Goal: Information Seeking & Learning: Learn about a topic

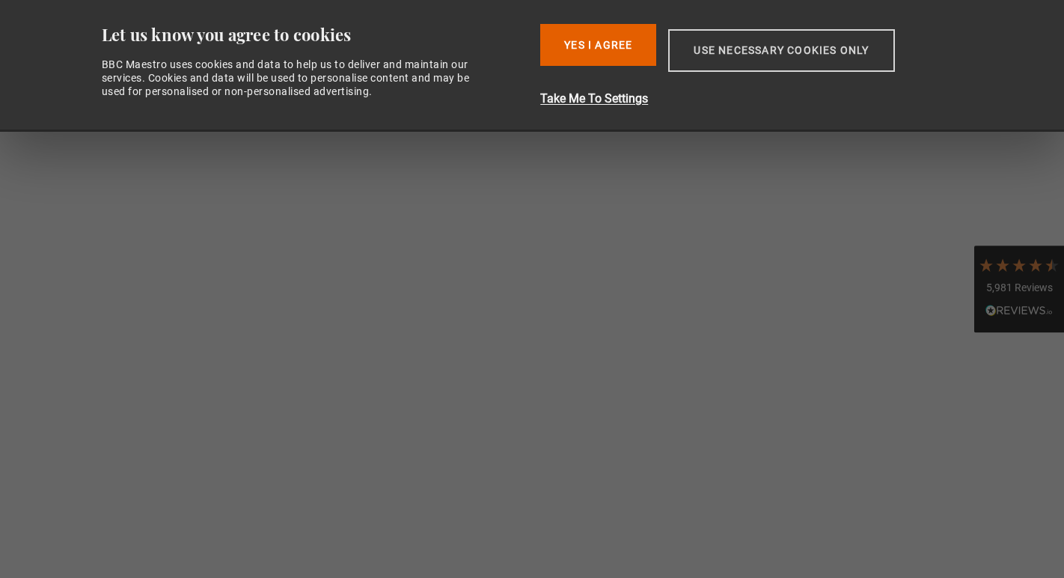
click at [757, 47] on button "Use necessary cookies only" at bounding box center [781, 50] width 226 height 43
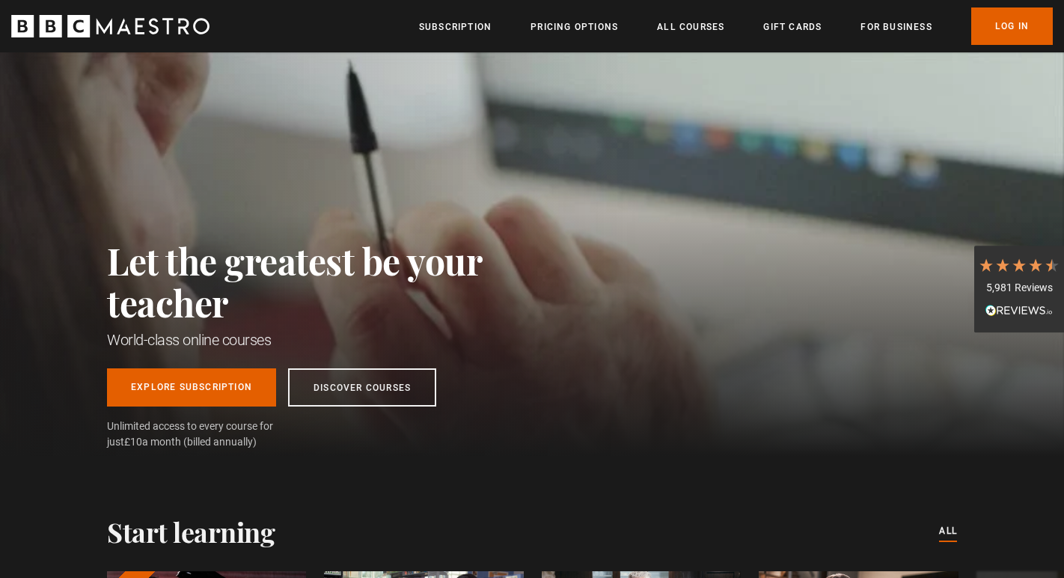
scroll to position [0, 588]
click at [1012, 24] on link "Log In" at bounding box center [1012, 25] width 82 height 37
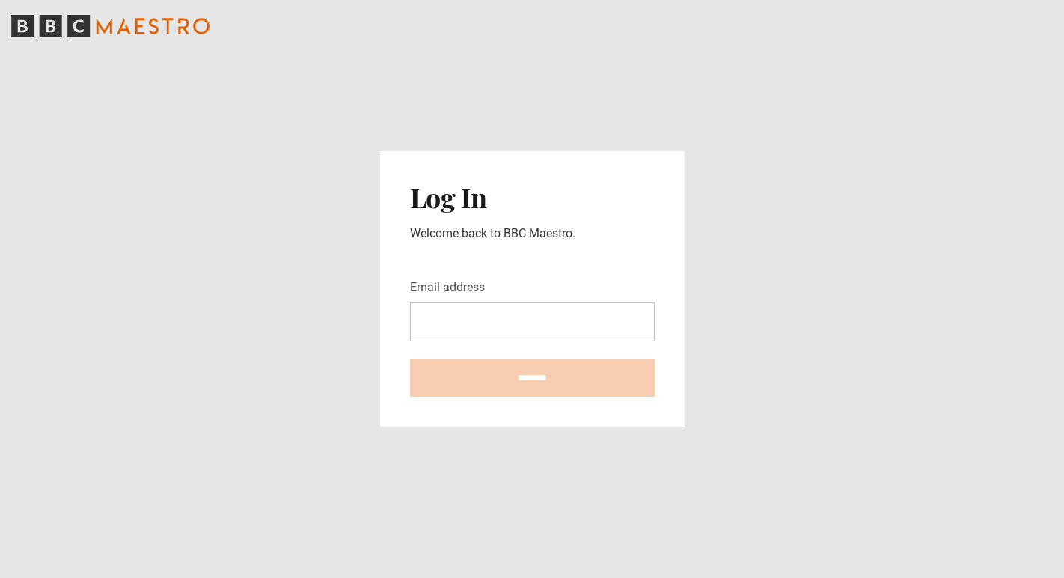
type input "**********"
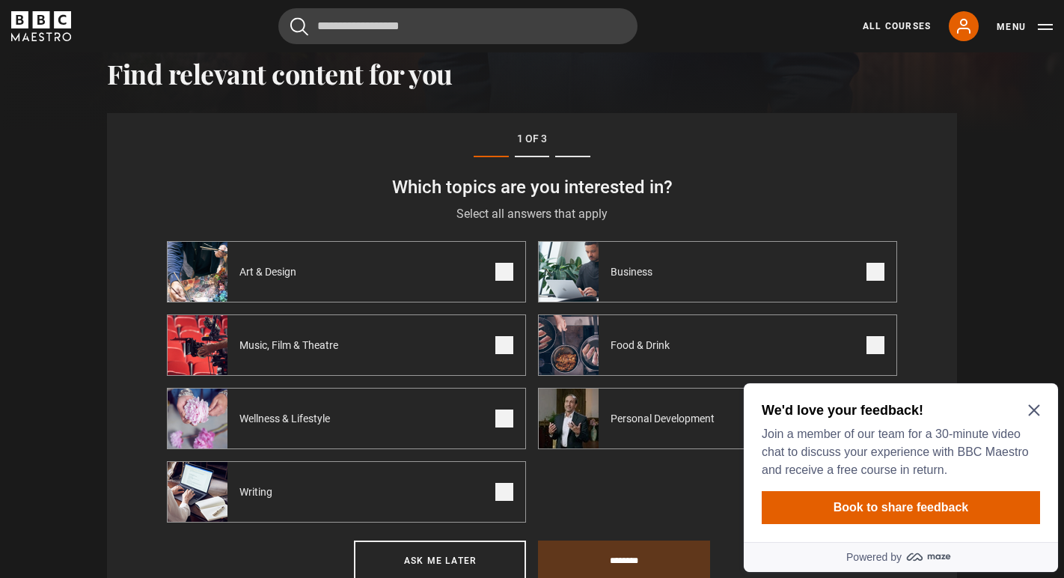
click at [1035, 407] on icon "Close Maze Prompt" at bounding box center [1034, 410] width 12 height 12
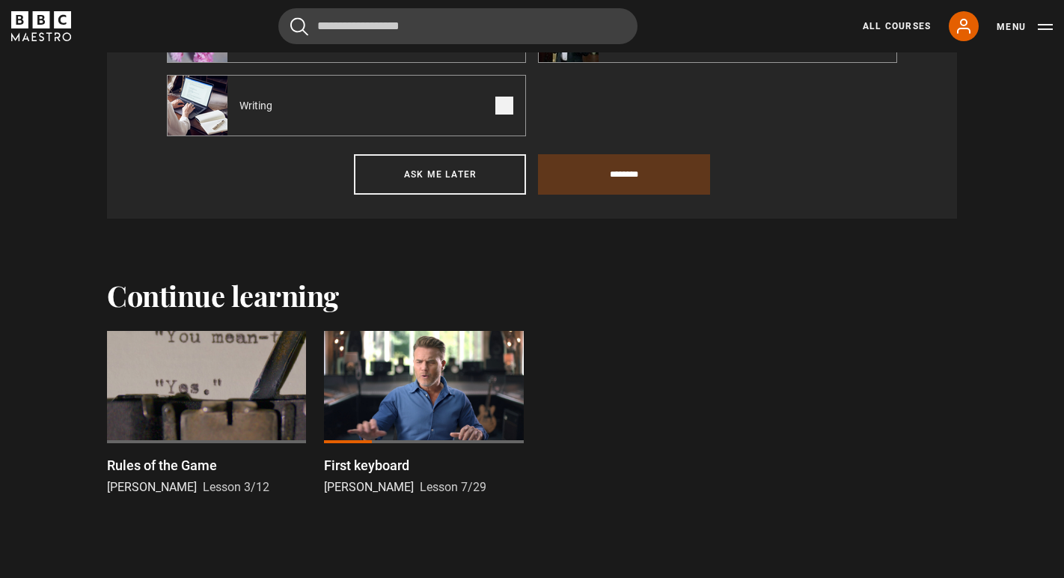
scroll to position [890, 0]
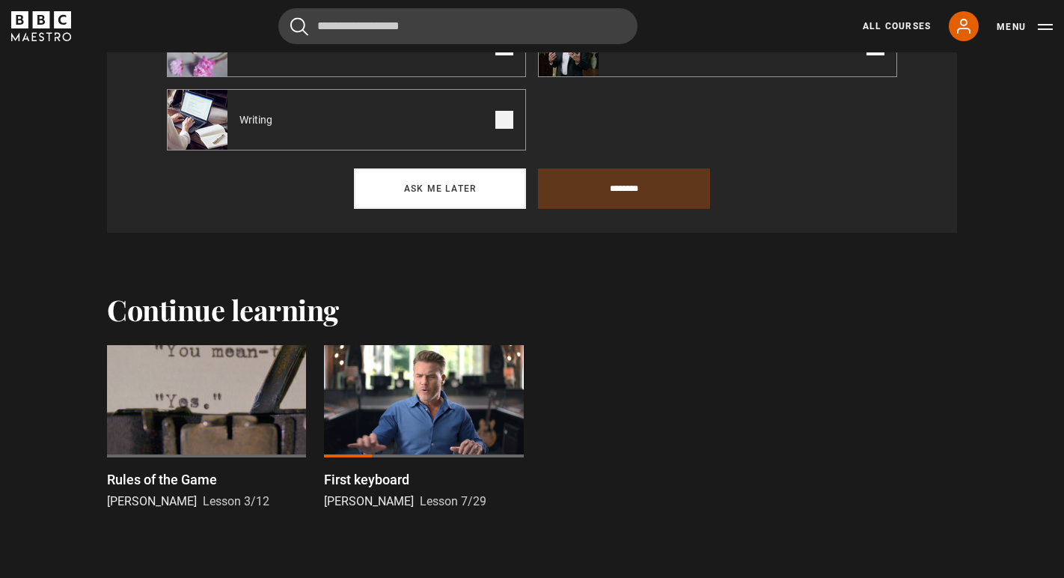
click at [453, 196] on button "Ask me later" at bounding box center [440, 188] width 172 height 40
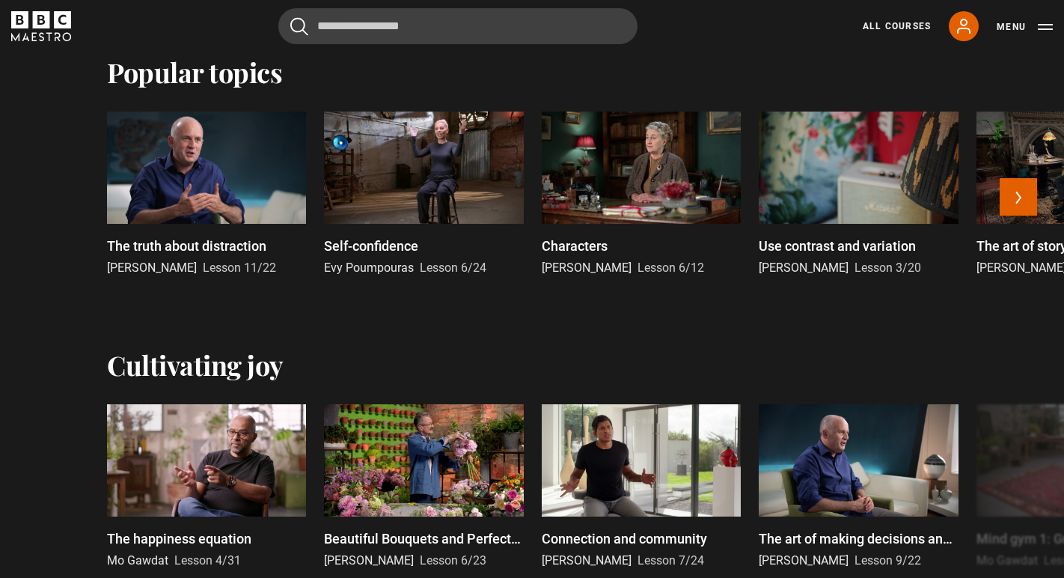
click at [619, 179] on div at bounding box center [641, 167] width 199 height 112
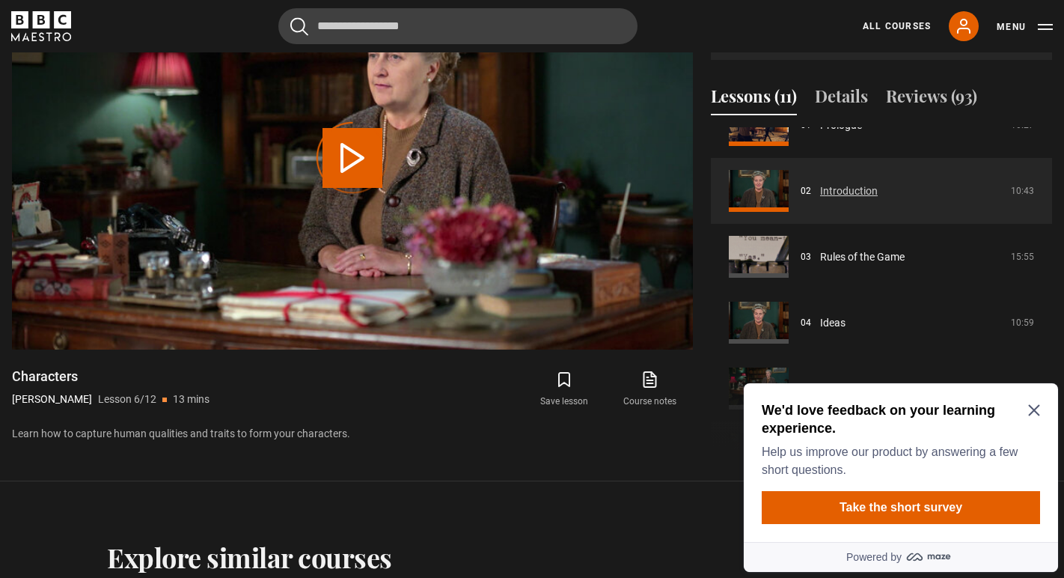
scroll to position [120, 0]
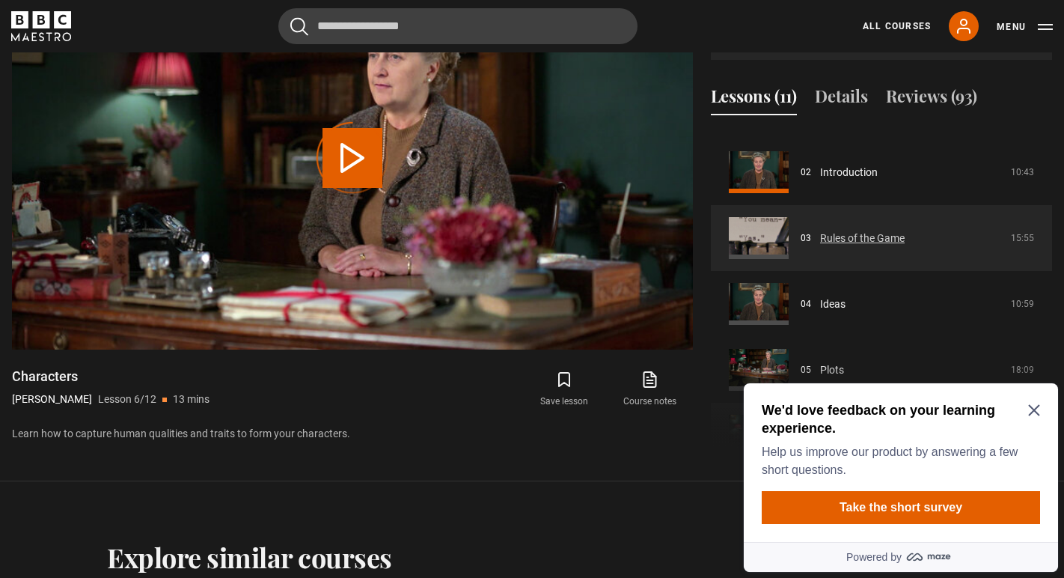
click at [820, 234] on link "Rules of the Game" at bounding box center [862, 238] width 85 height 16
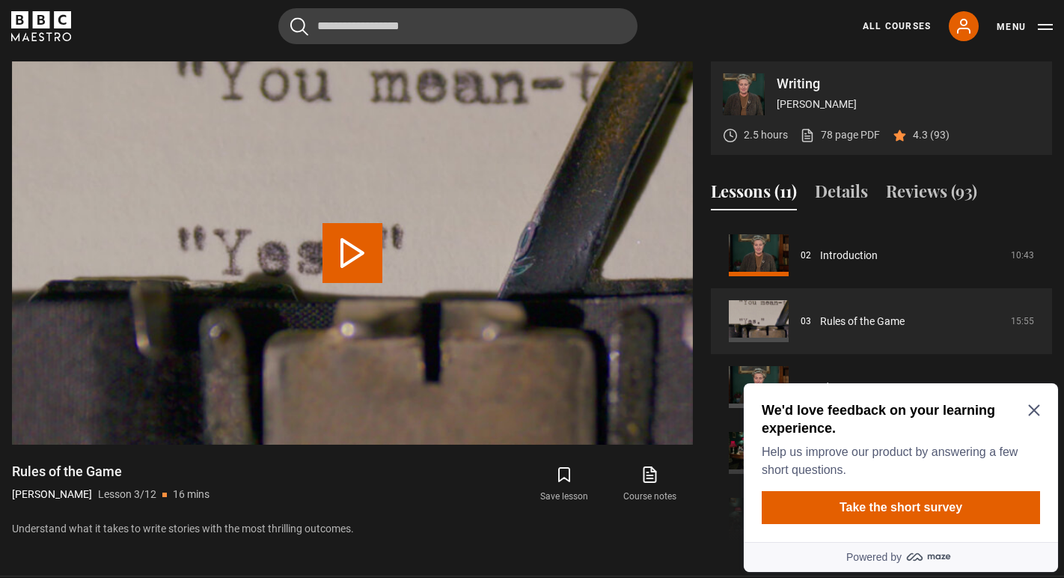
click at [1033, 408] on icon "Close Maze Prompt" at bounding box center [1033, 410] width 11 height 11
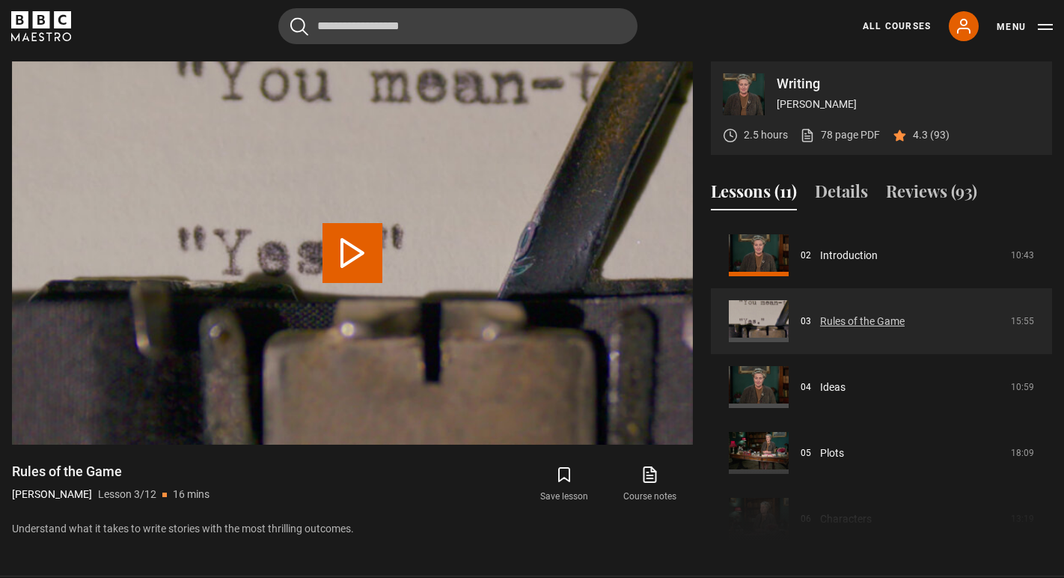
click at [820, 313] on link "Rules of the Game" at bounding box center [862, 321] width 85 height 16
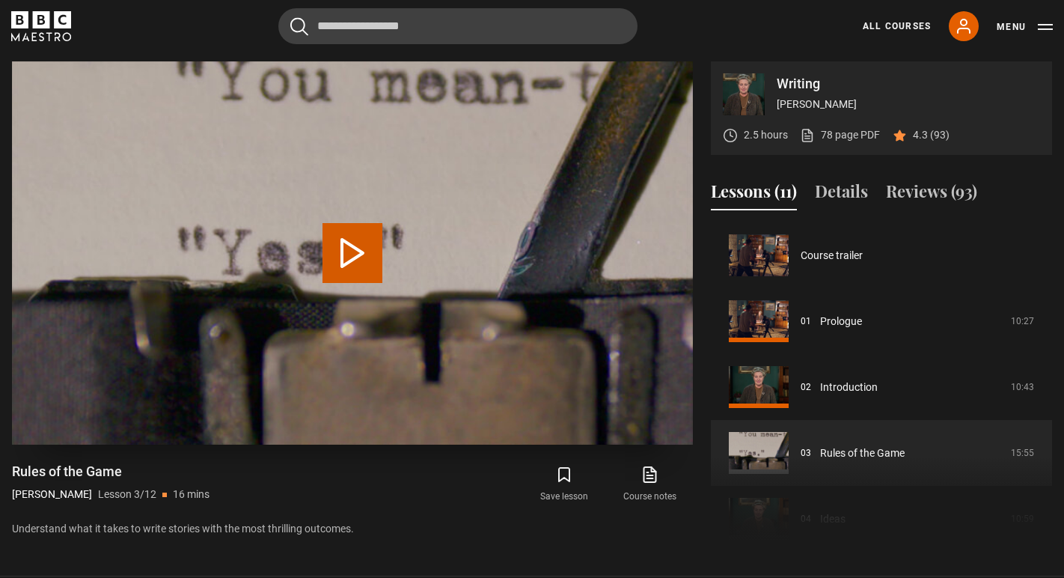
scroll to position [132, 0]
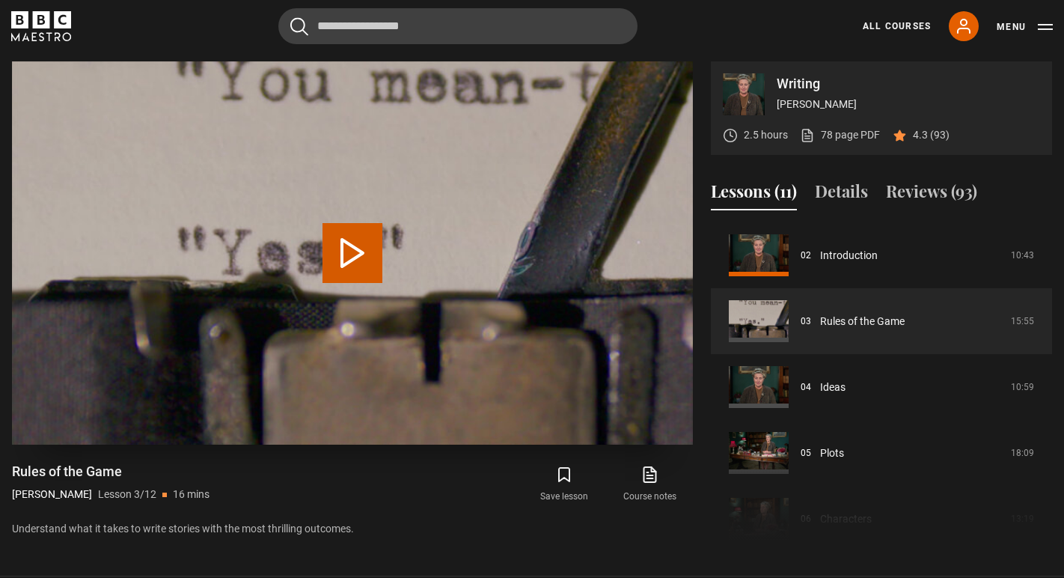
click at [350, 249] on button "Play Lesson Rules of the Game" at bounding box center [352, 253] width 60 height 60
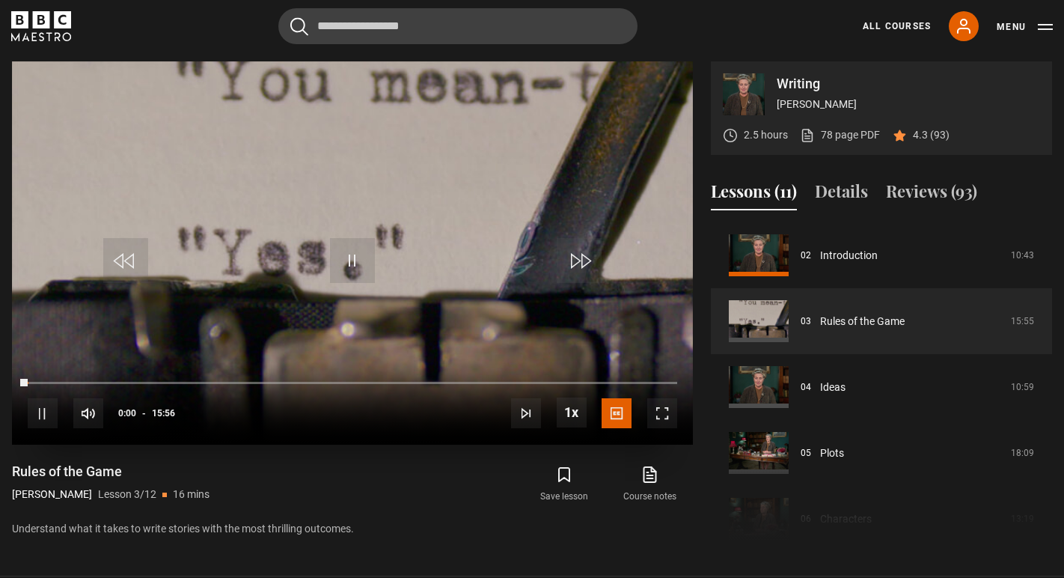
click at [663, 411] on span "Video Player" at bounding box center [662, 413] width 30 height 30
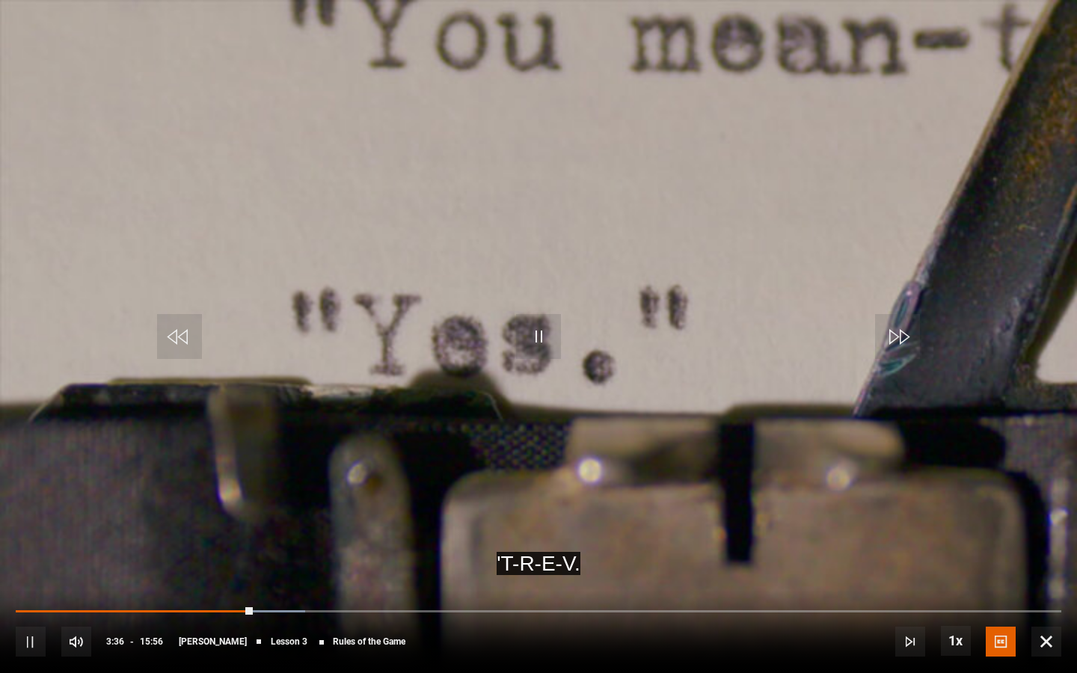
click at [1047, 577] on span "Video Player" at bounding box center [1047, 642] width 30 height 30
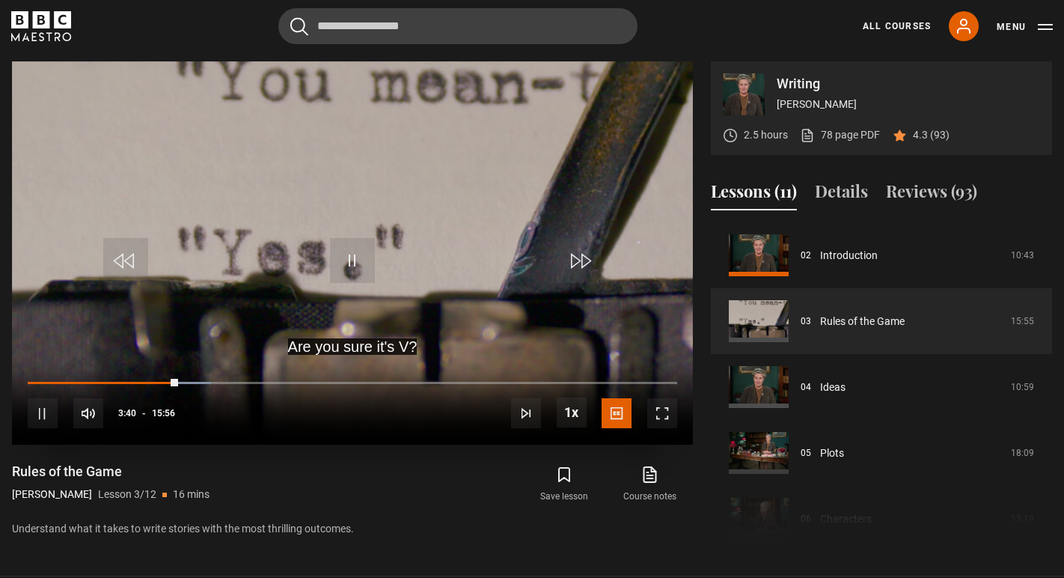
click at [350, 257] on span "Video Player" at bounding box center [352, 260] width 45 height 45
click at [871, 26] on link "All Courses" at bounding box center [897, 25] width 68 height 13
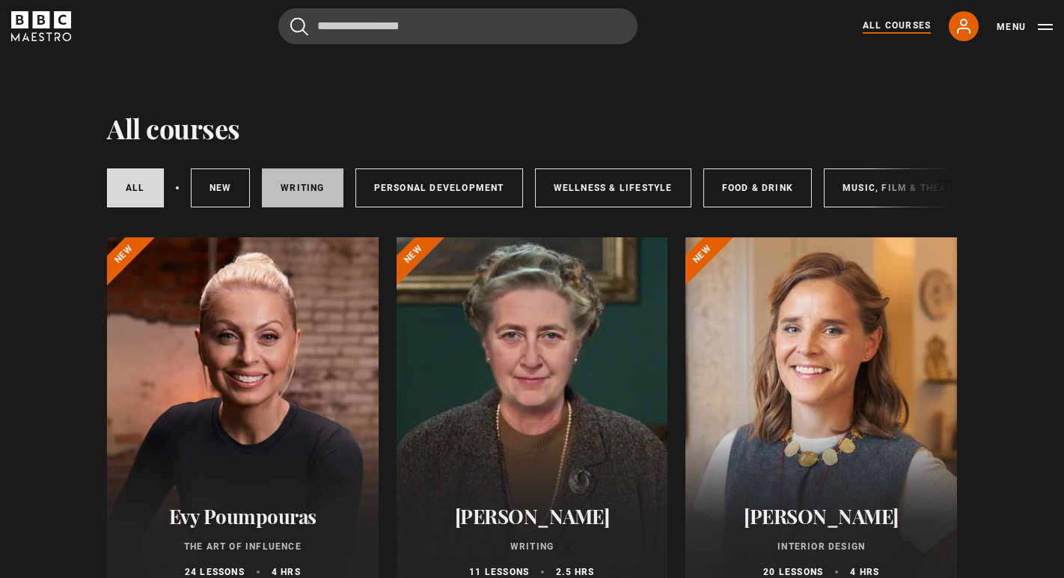
click at [301, 189] on link "Writing" at bounding box center [302, 187] width 81 height 39
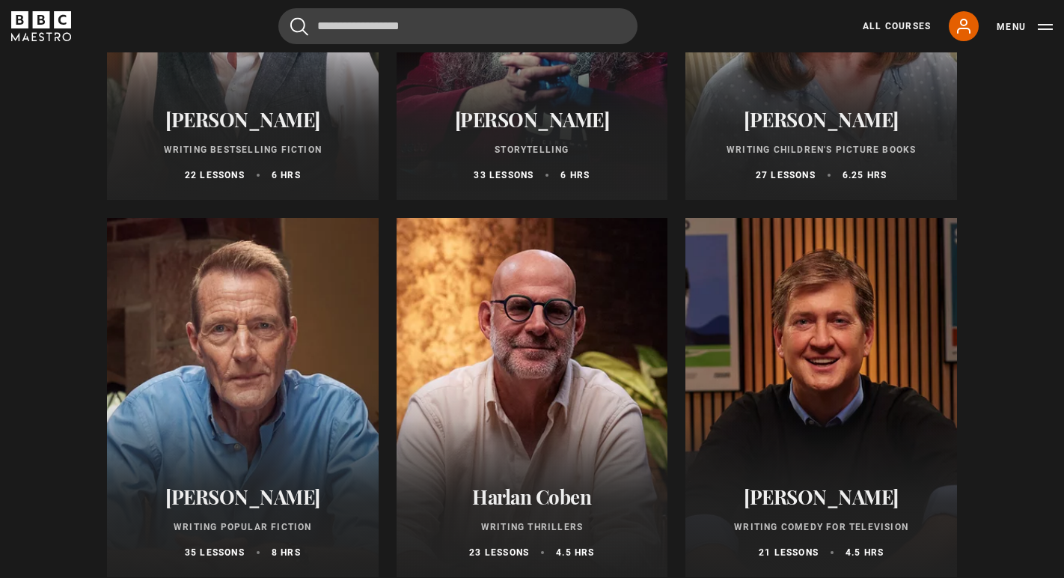
scroll to position [782, 0]
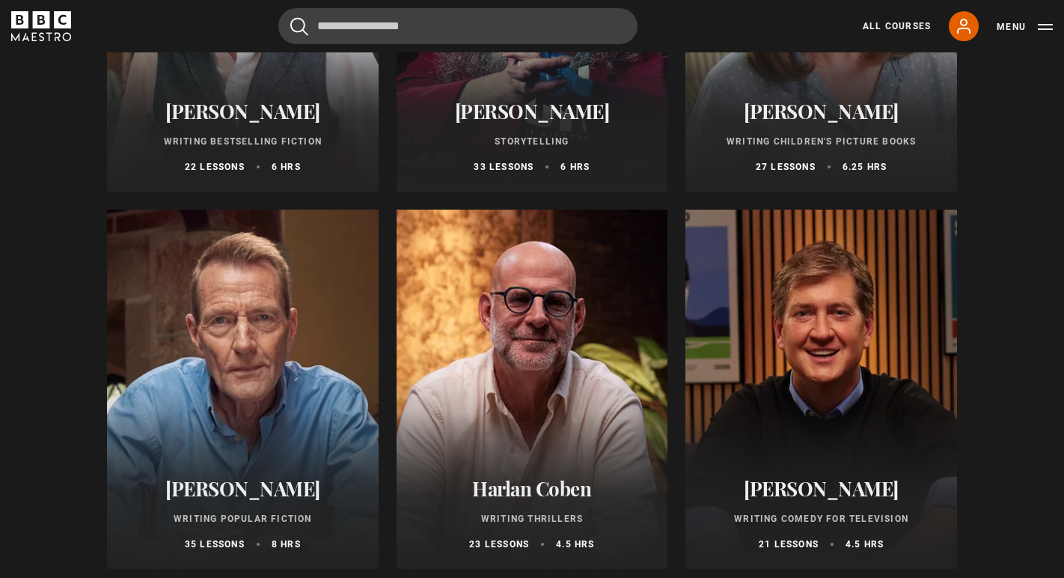
click at [450, 296] on div at bounding box center [532, 388] width 272 height 359
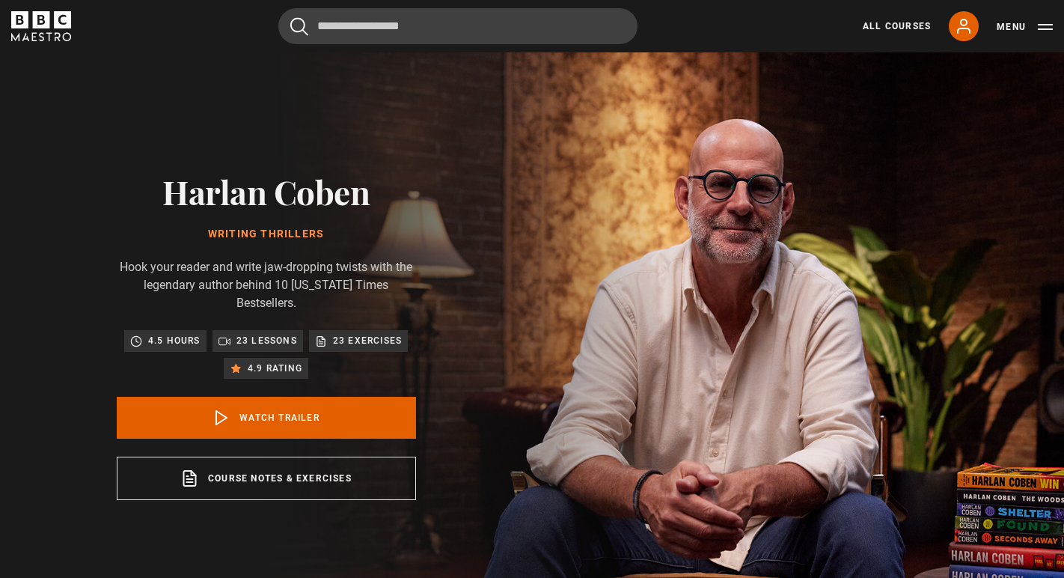
click at [257, 333] on p "23 lessons" at bounding box center [266, 340] width 61 height 15
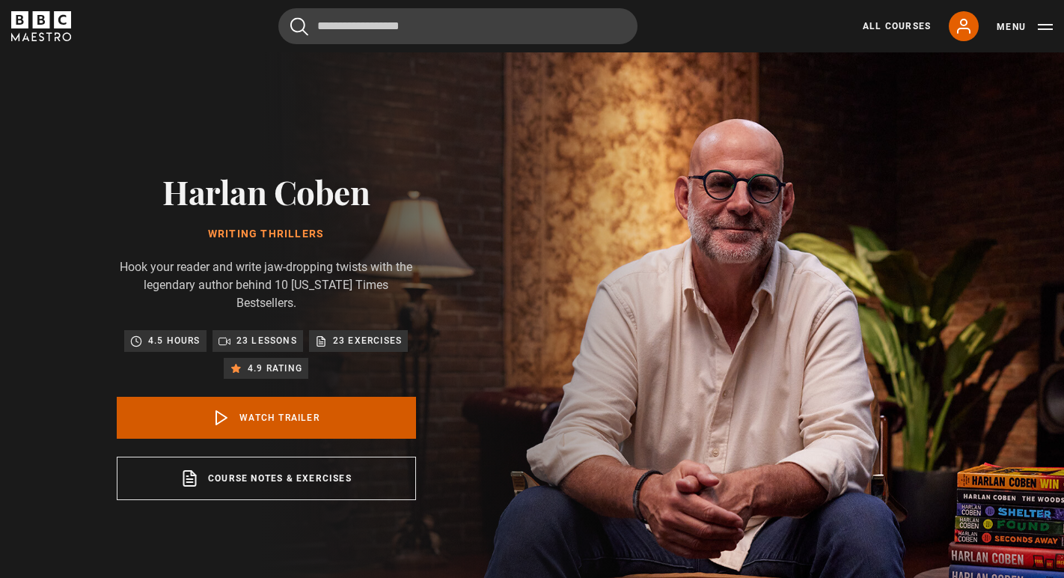
click at [259, 396] on link "Watch Trailer" at bounding box center [266, 417] width 299 height 42
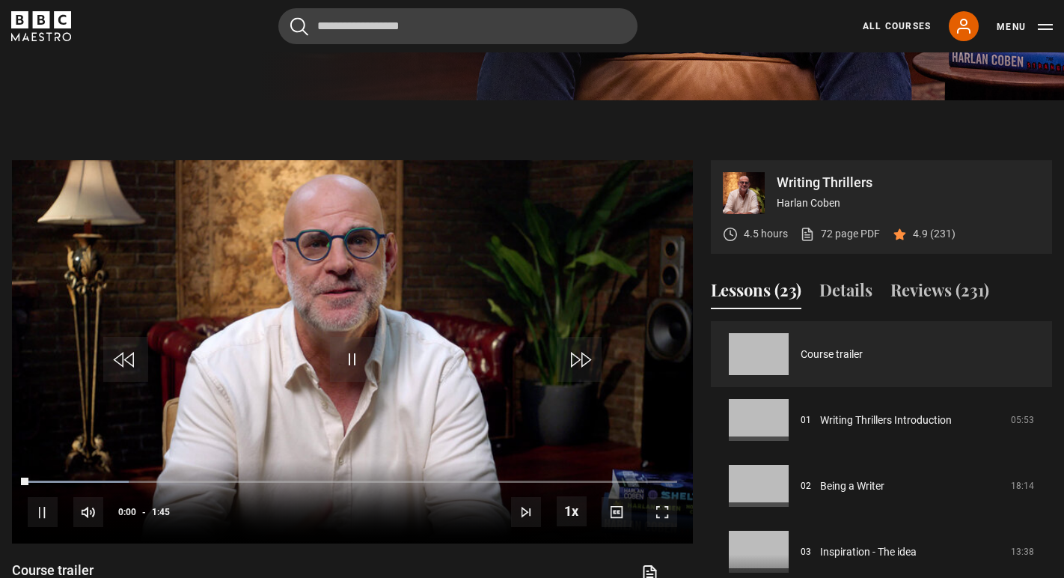
scroll to position [600, 0]
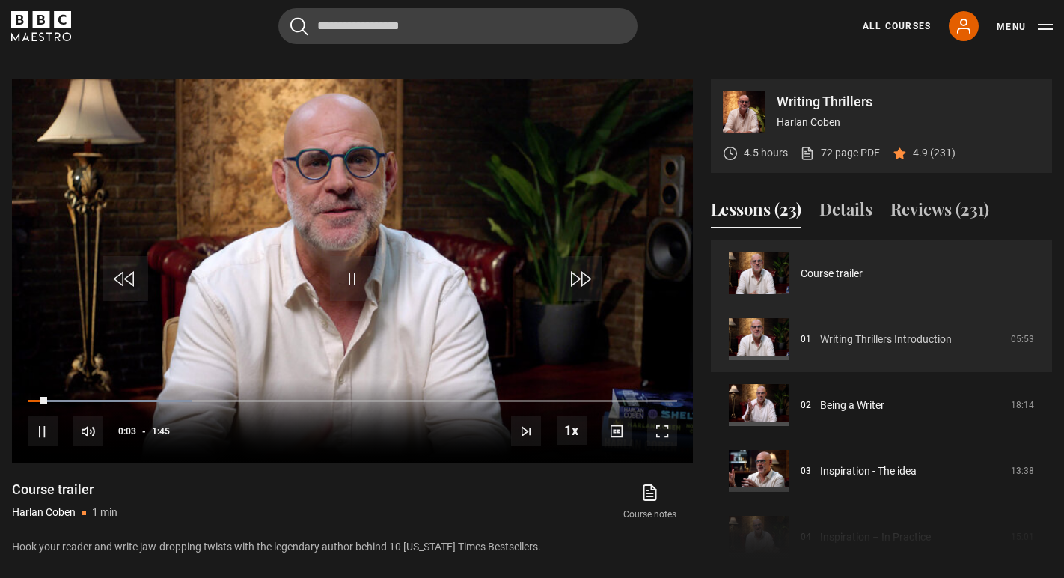
click at [820, 331] on link "Writing Thrillers Introduction" at bounding box center [886, 339] width 132 height 16
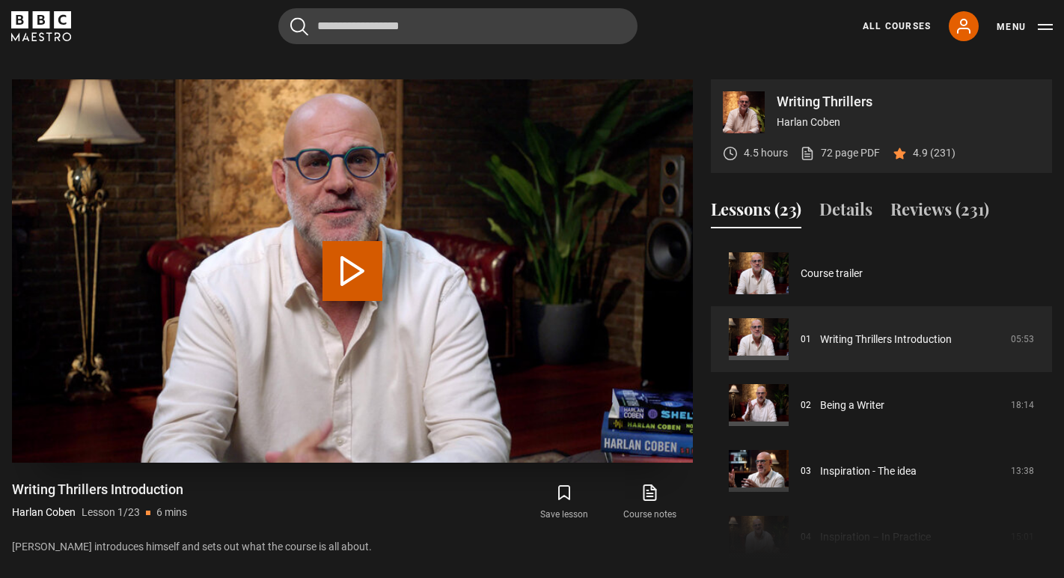
click at [349, 241] on button "Play Lesson Writing Thrillers Introduction" at bounding box center [352, 271] width 60 height 60
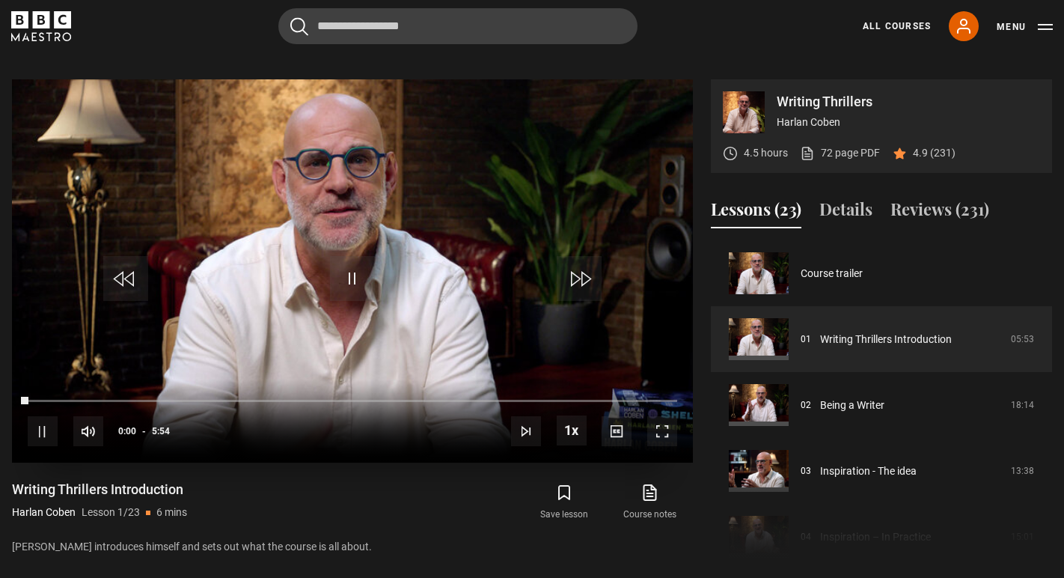
click at [663, 416] on span "Video Player" at bounding box center [662, 431] width 30 height 30
click at [664, 416] on span "Video Player" at bounding box center [662, 431] width 30 height 30
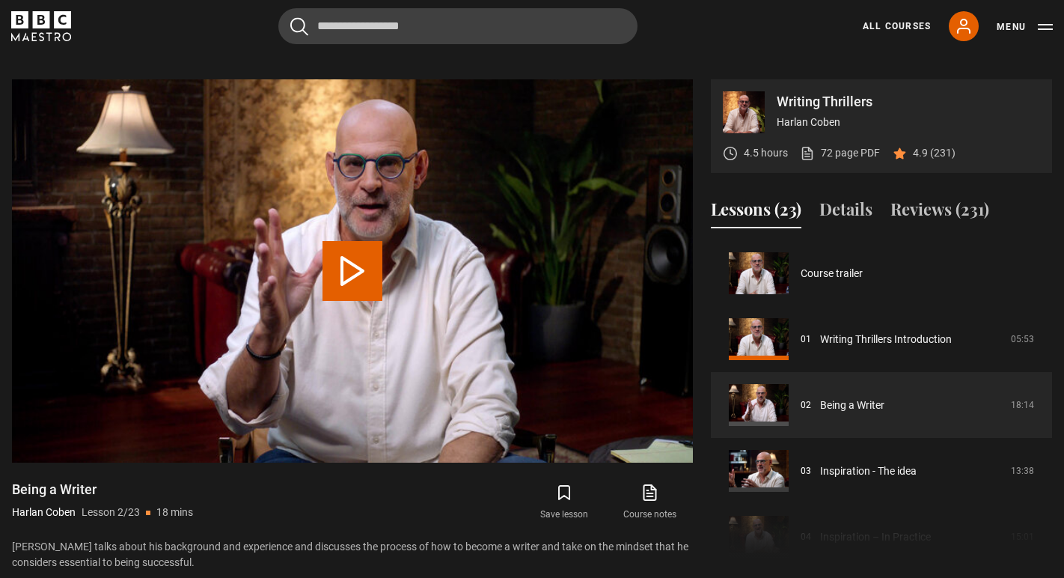
scroll to position [66, 0]
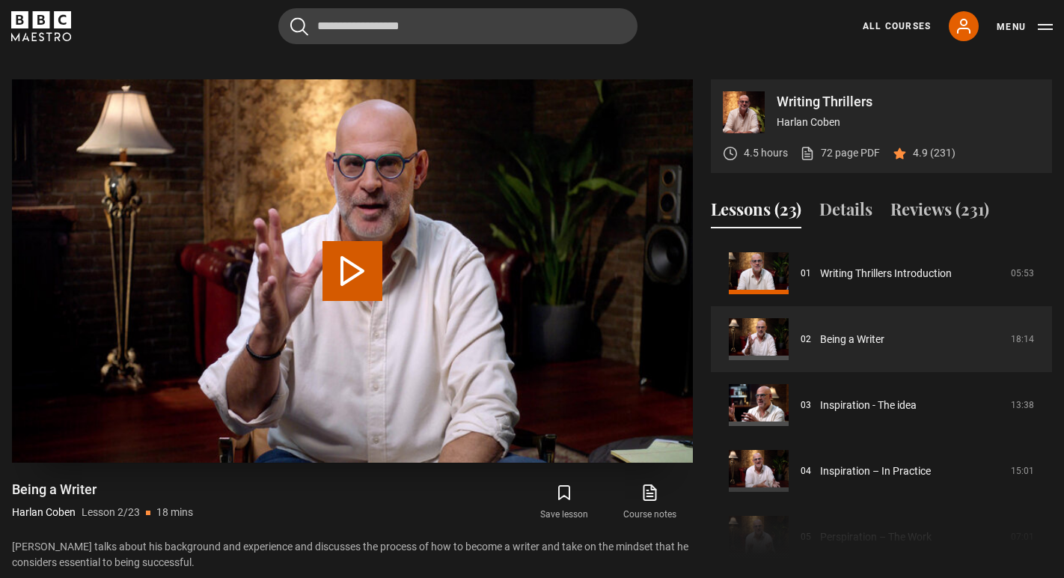
click at [353, 250] on button "Play Lesson Being a Writer" at bounding box center [352, 271] width 60 height 60
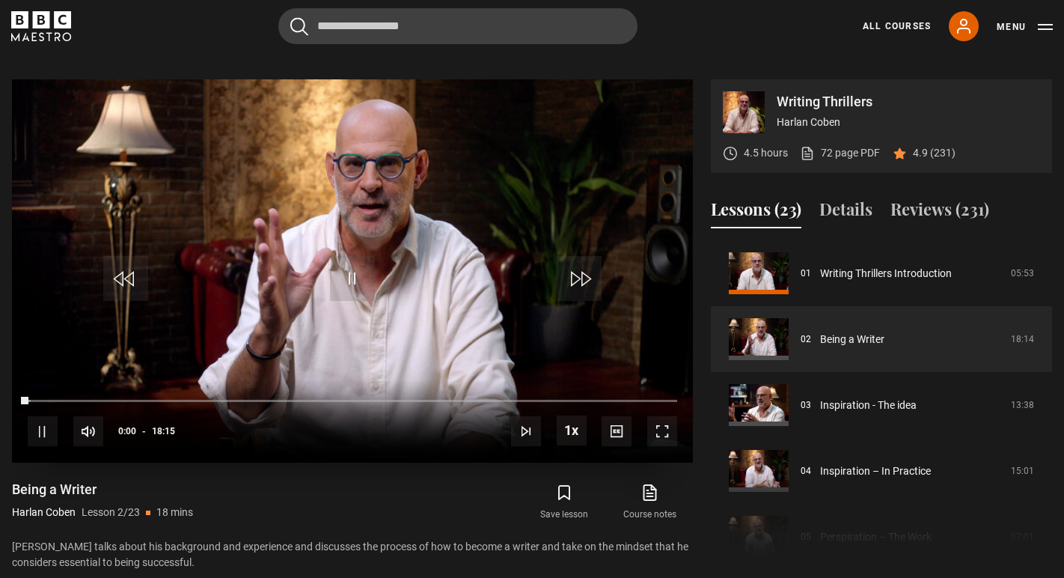
click at [655, 416] on span "Video Player" at bounding box center [662, 431] width 30 height 30
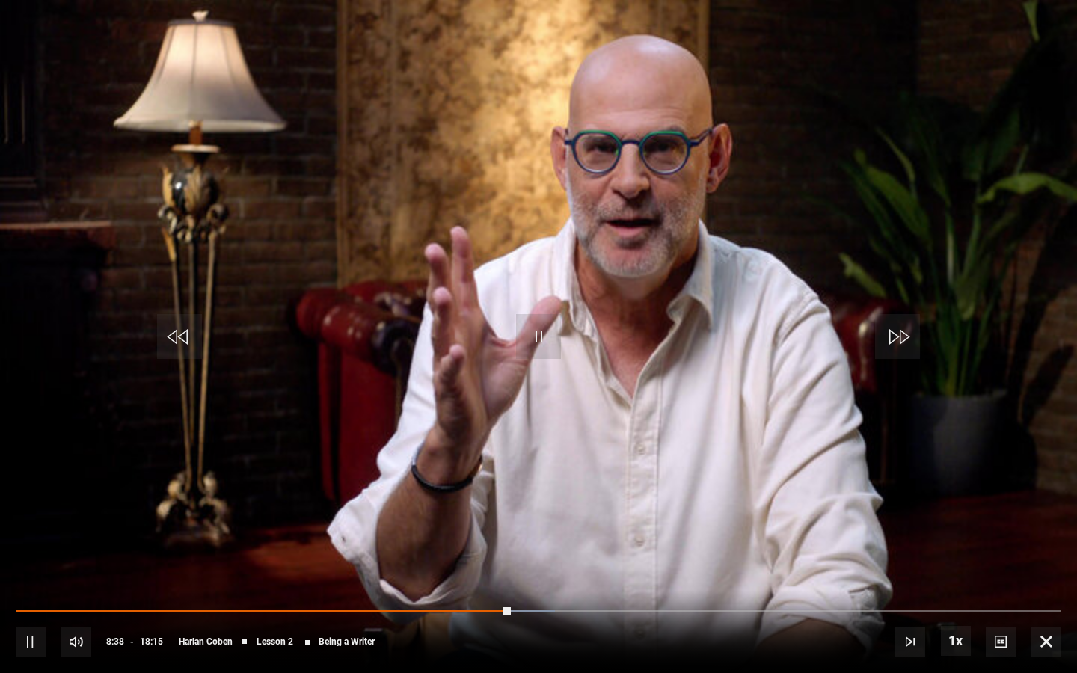
click at [1047, 577] on span "Video Player" at bounding box center [1047, 642] width 30 height 30
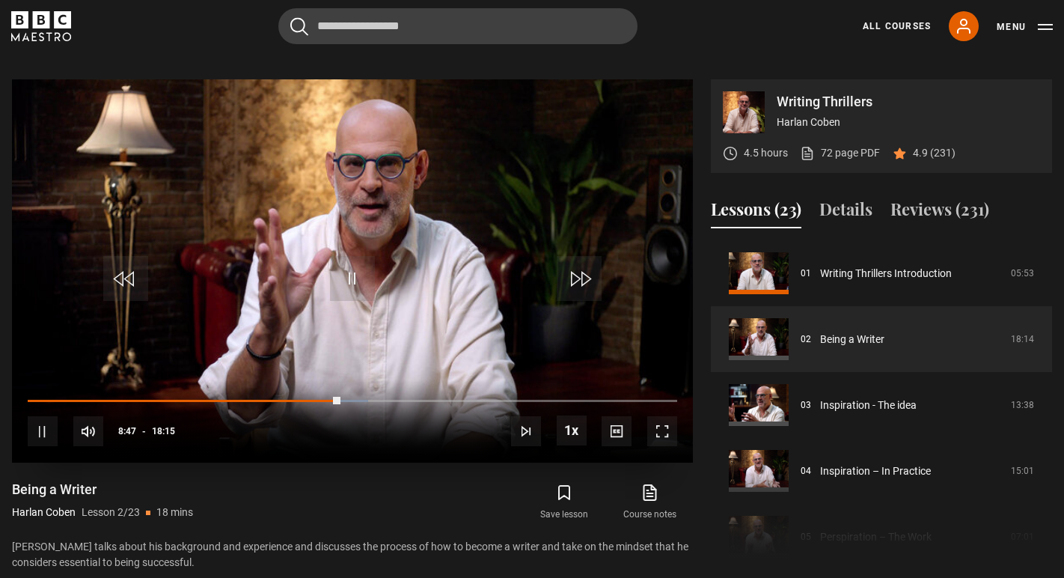
click at [665, 416] on span "Video Player" at bounding box center [662, 431] width 30 height 30
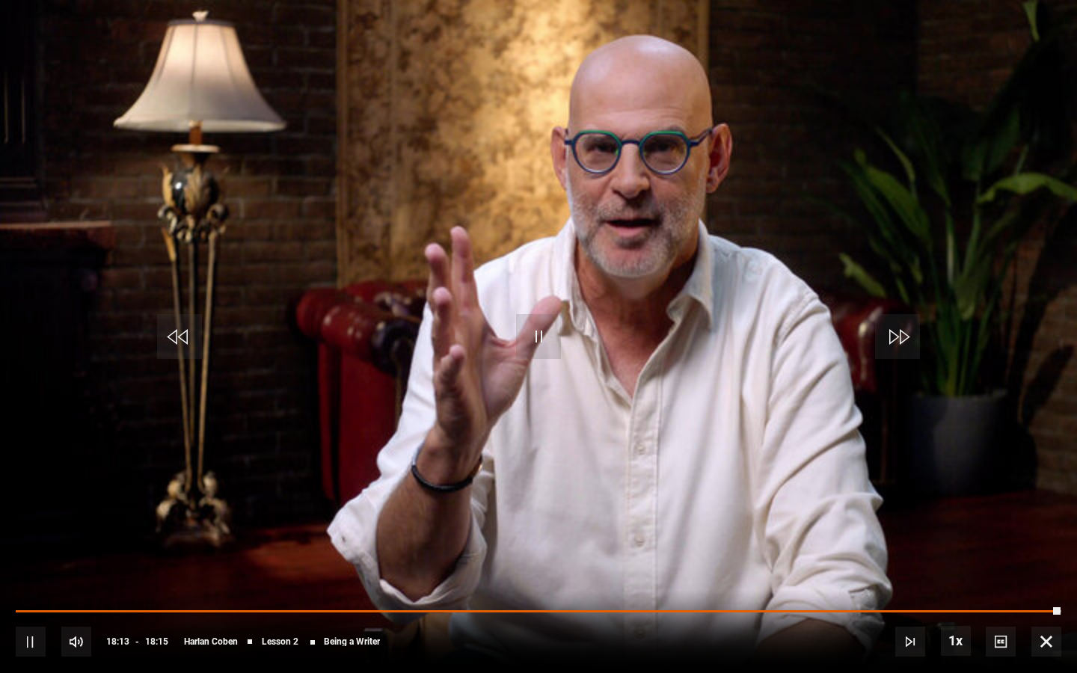
click at [1049, 577] on span "Video Player" at bounding box center [1047, 642] width 30 height 30
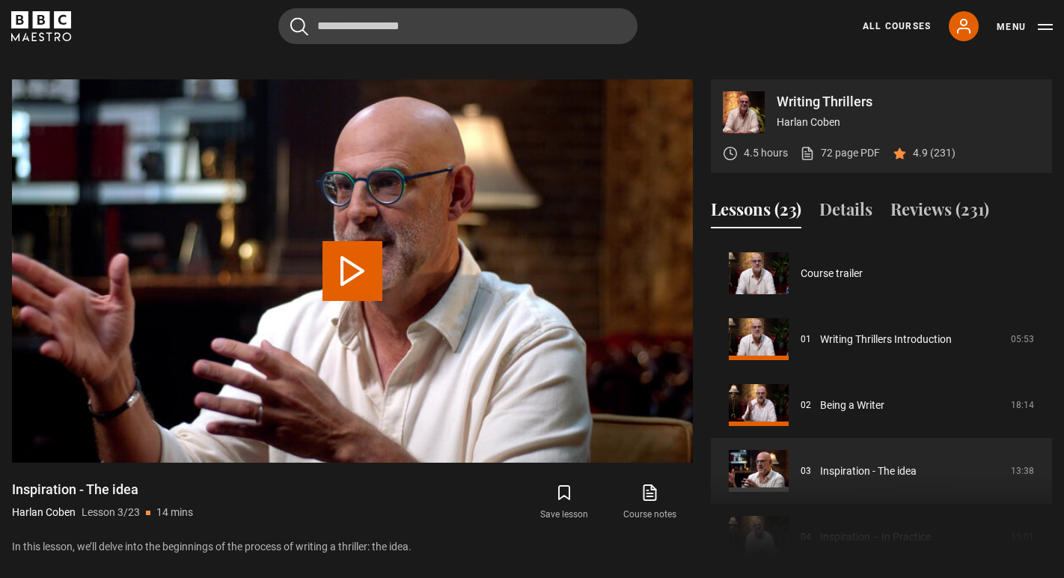
scroll to position [132, 0]
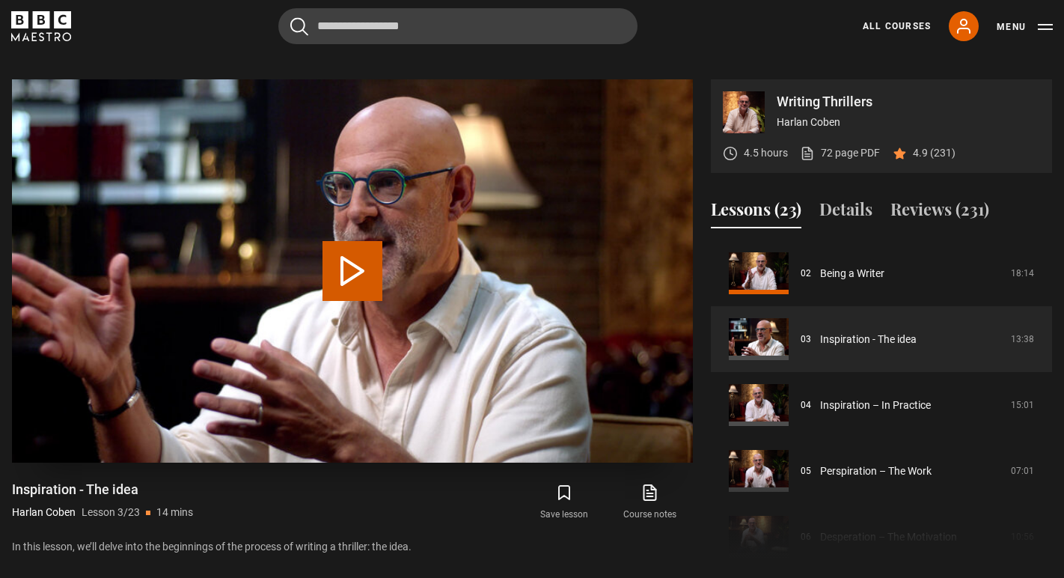
click at [345, 246] on button "Play Lesson Inspiration - The idea" at bounding box center [352, 271] width 60 height 60
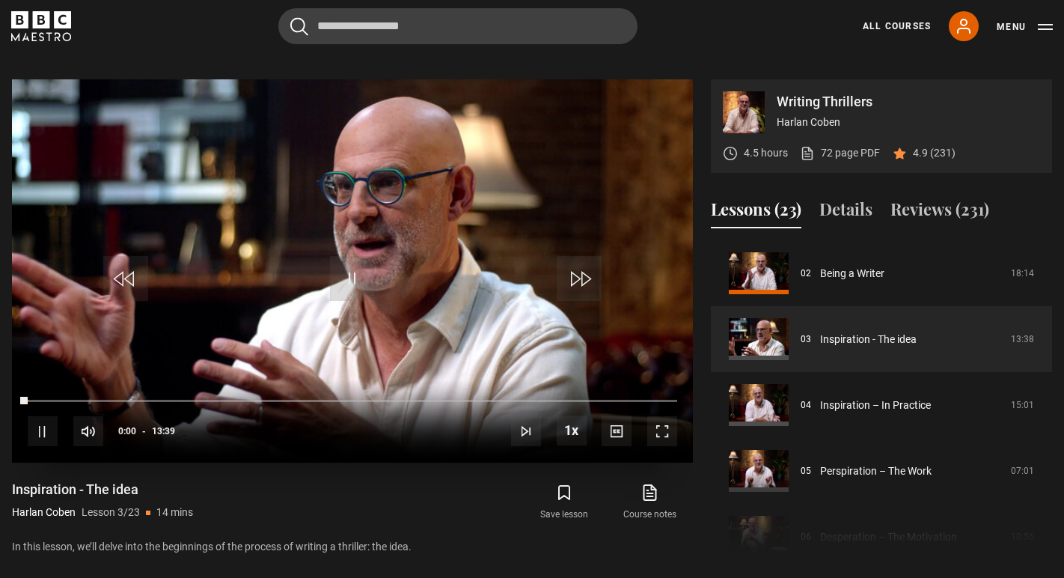
click at [667, 416] on span "Video Player" at bounding box center [662, 431] width 30 height 30
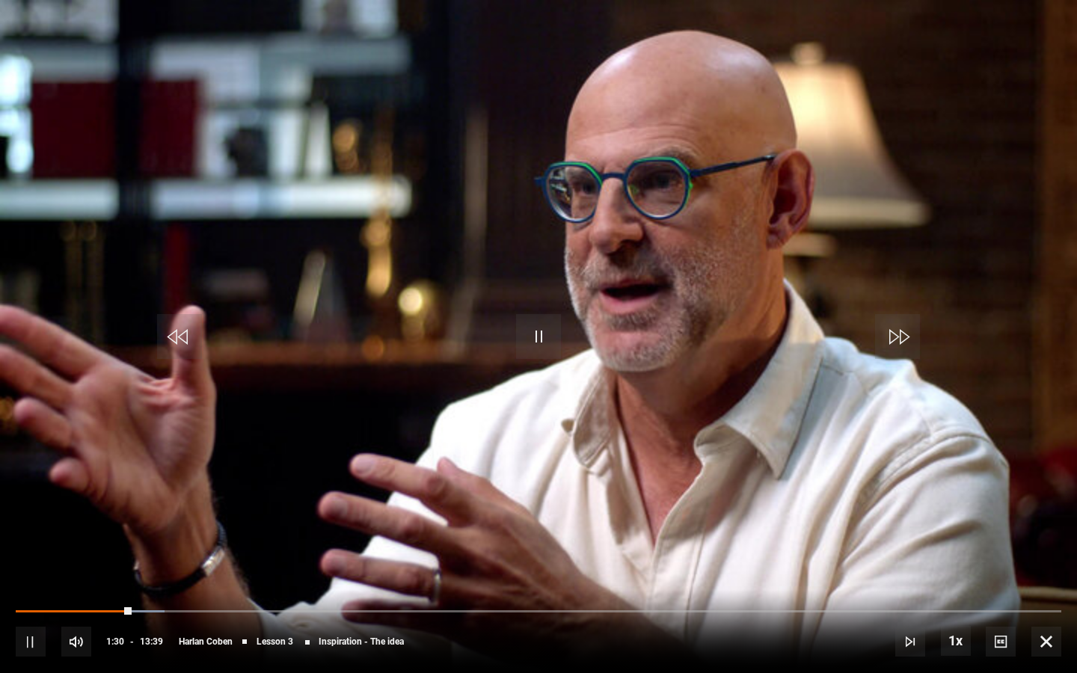
click at [546, 335] on span "Video Player" at bounding box center [538, 336] width 45 height 45
click at [1057, 577] on span "Video Player" at bounding box center [1047, 642] width 30 height 30
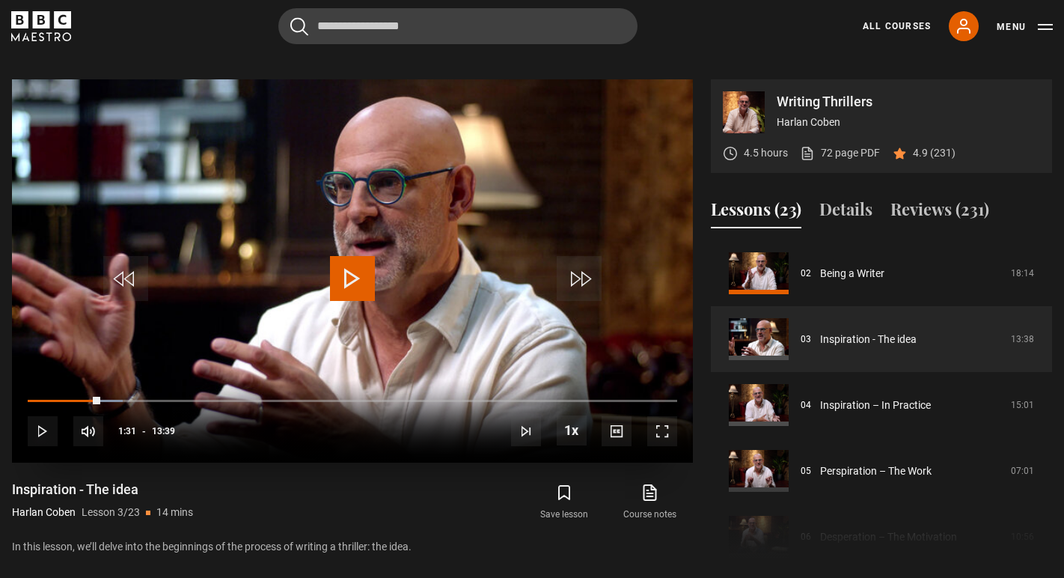
click at [352, 256] on span "Video Player" at bounding box center [352, 278] width 45 height 45
click at [660, 416] on span "Video Player" at bounding box center [662, 431] width 30 height 30
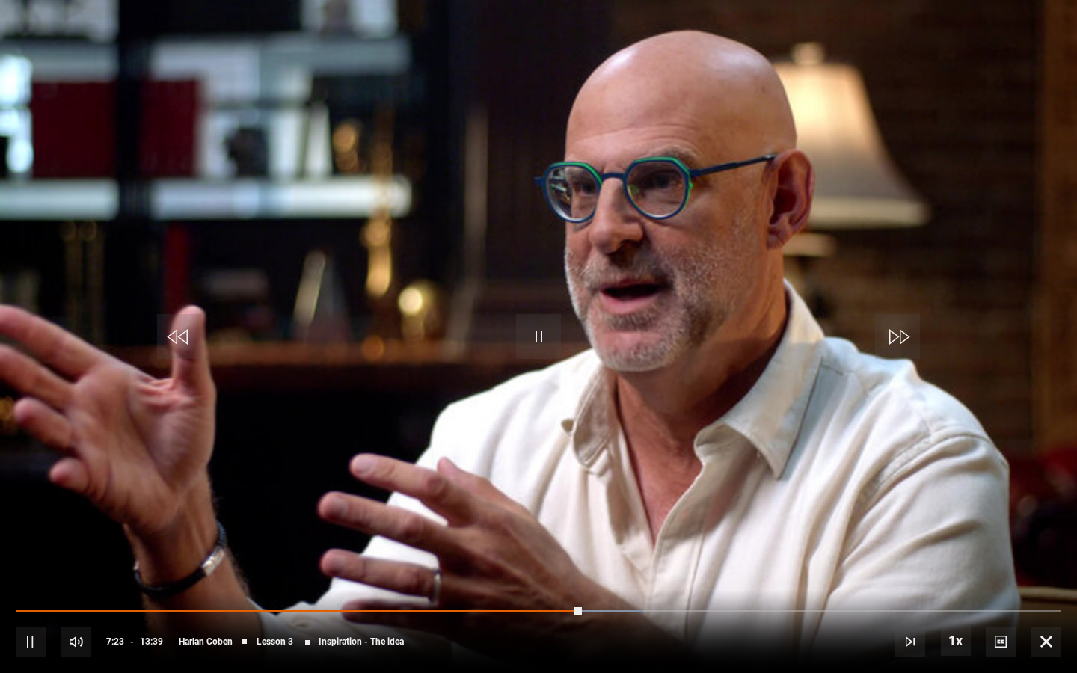
click at [1048, 577] on span "Video Player" at bounding box center [1047, 642] width 30 height 30
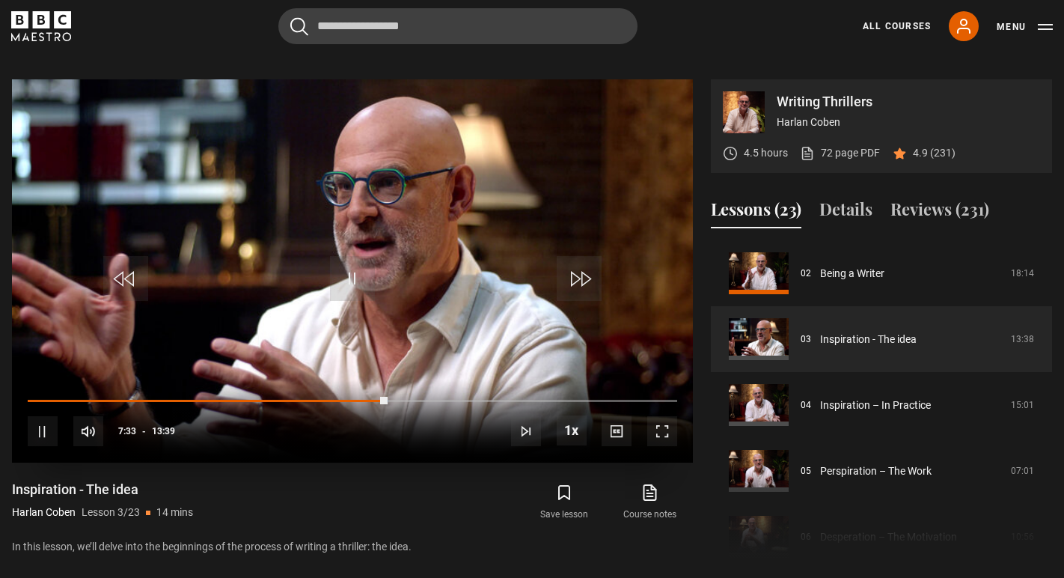
click at [658, 416] on span "Video Player" at bounding box center [662, 431] width 30 height 30
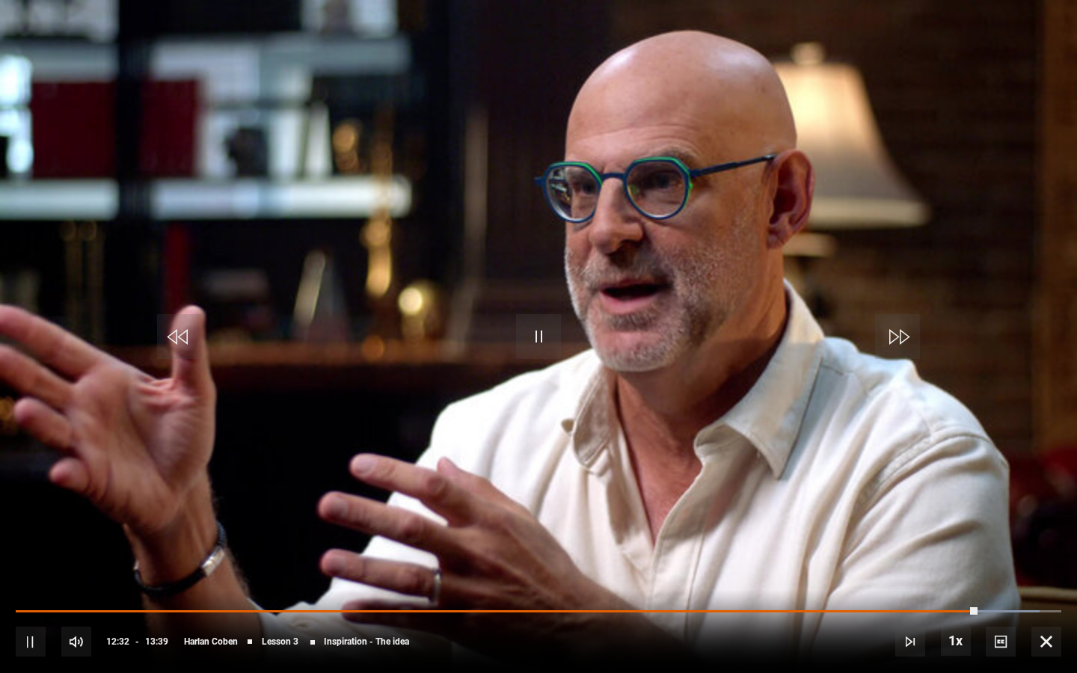
click at [1053, 577] on span "Video Player" at bounding box center [1047, 642] width 30 height 30
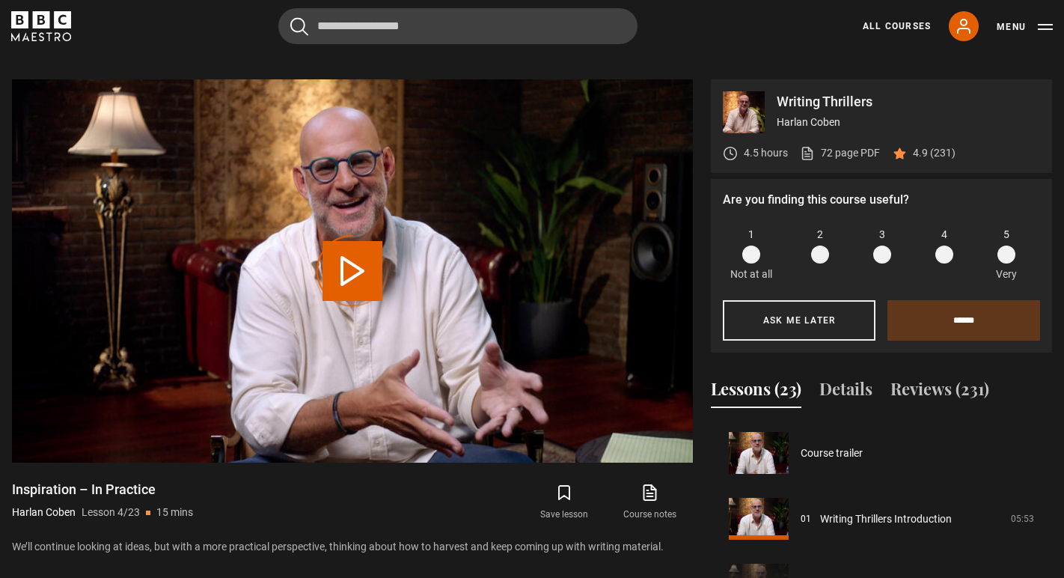
scroll to position [197, 0]
